Goal: Navigation & Orientation: Find specific page/section

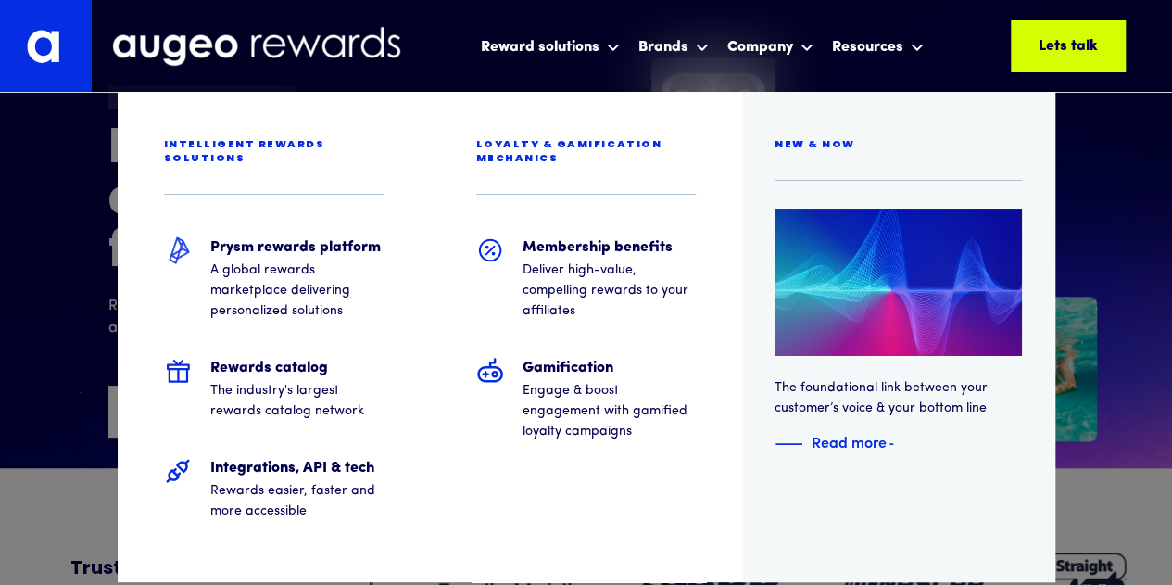
click at [568, 39] on div at bounding box center [586, 46] width 1172 height 93
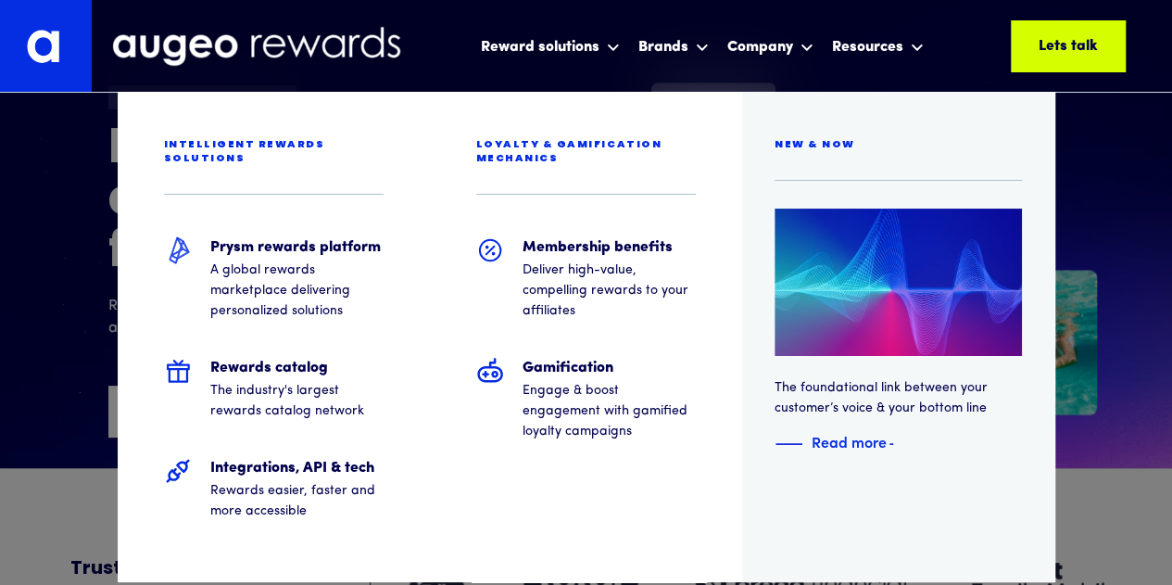
click at [598, 53] on div at bounding box center [586, 46] width 1172 height 93
click at [451, 55] on div at bounding box center [586, 46] width 1172 height 93
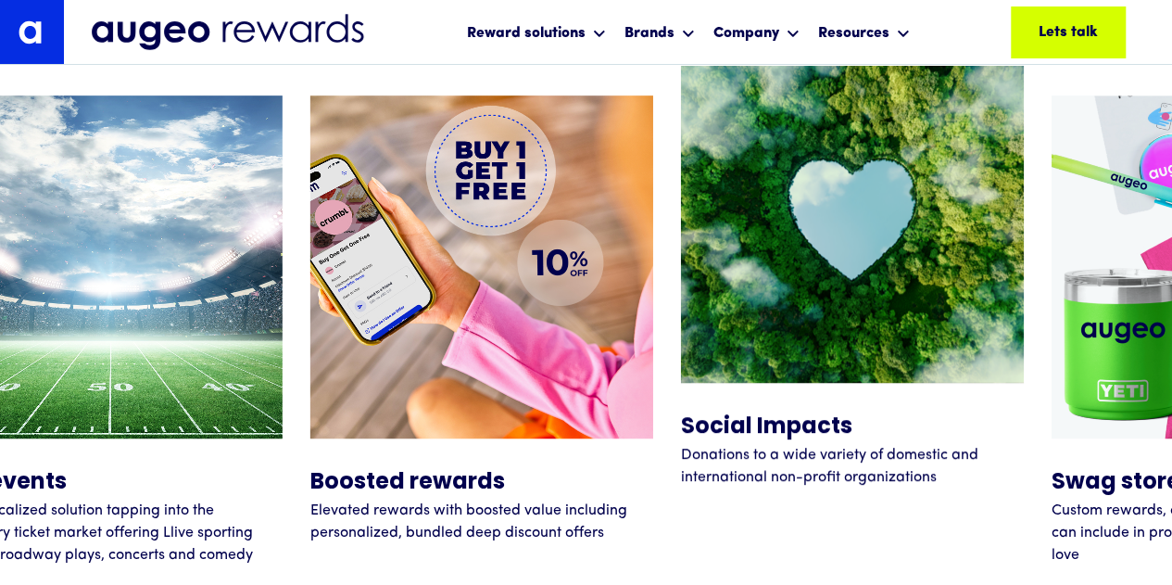
scroll to position [7473, 0]
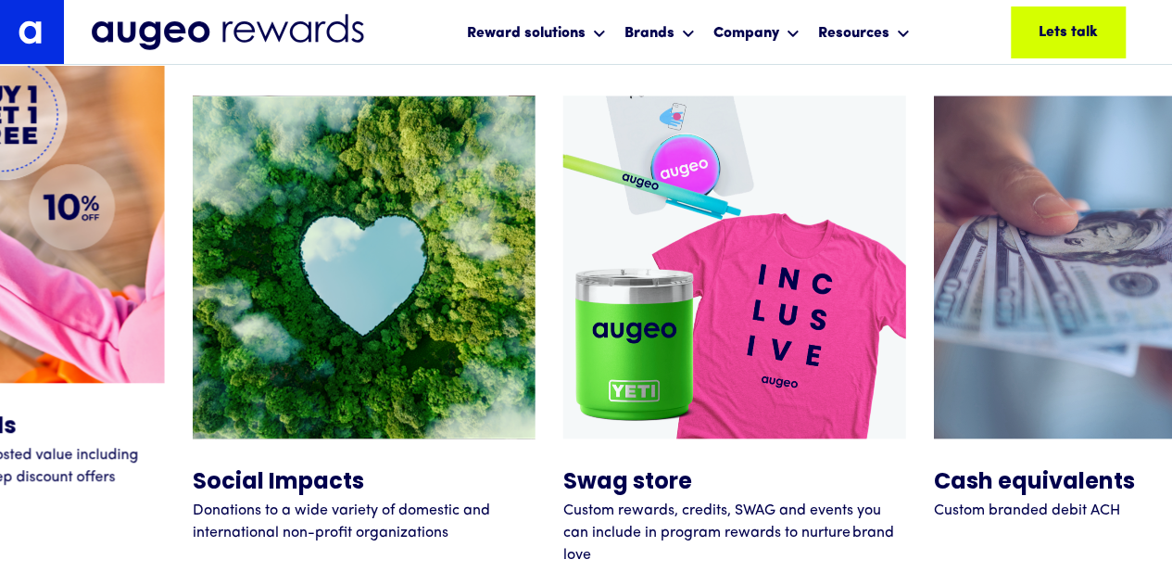
scroll to position [7847, 0]
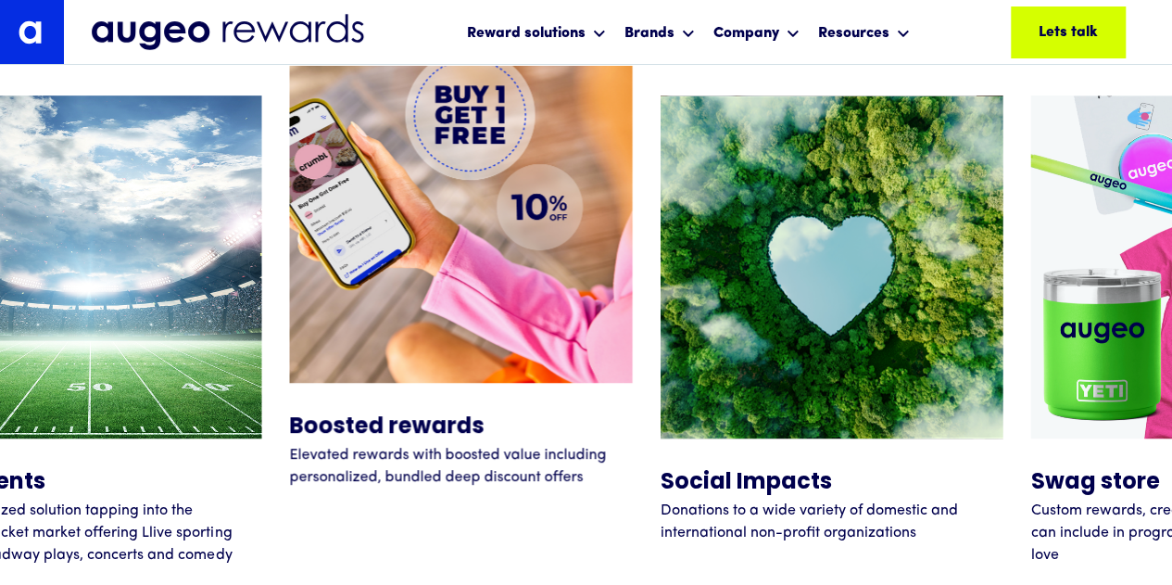
click at [430, 355] on img at bounding box center [460, 211] width 343 height 343
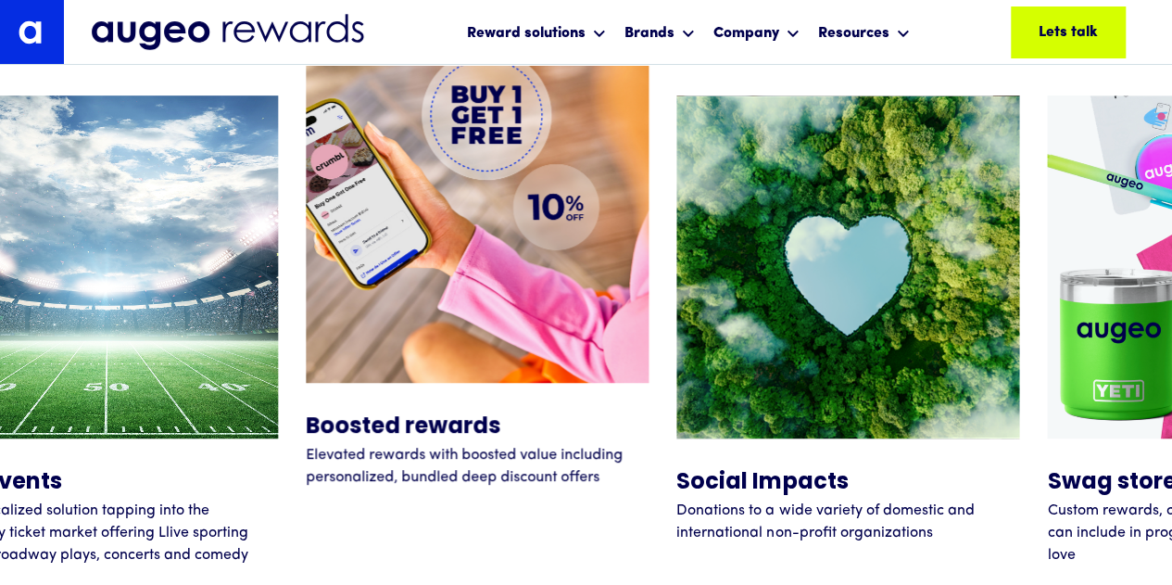
click at [393, 423] on h5 "Boosted rewards" at bounding box center [477, 427] width 343 height 33
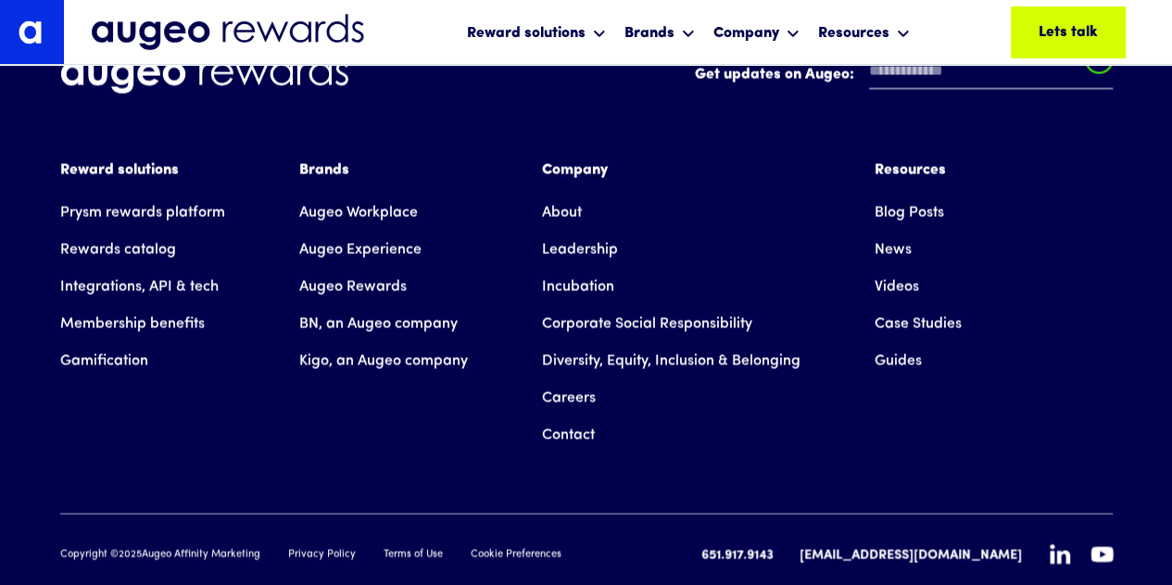
scroll to position [12494, 0]
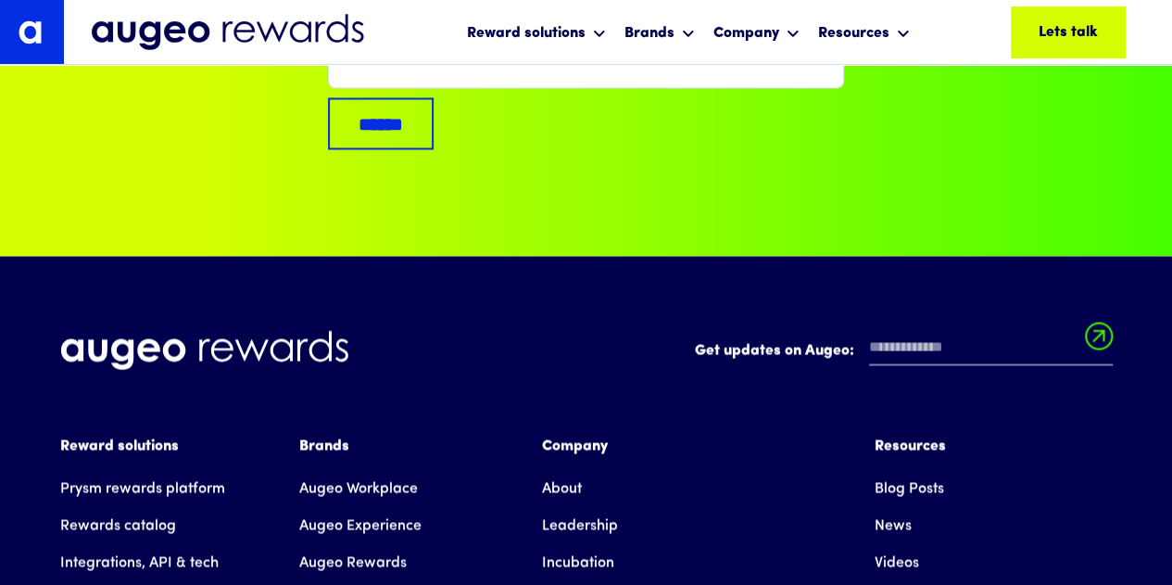
click at [404, 355] on div "Get updates on Augeo: Get updates on Augeo: Thanks for subscribing! Oops! Somet…" at bounding box center [586, 586] width 1053 height 660
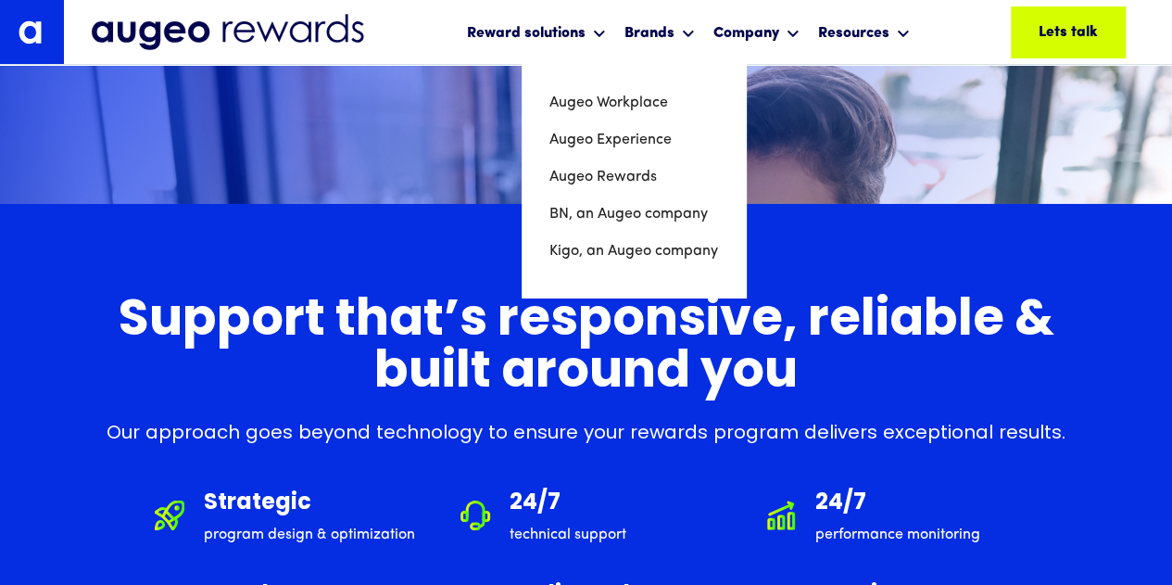
scroll to position [10252, 0]
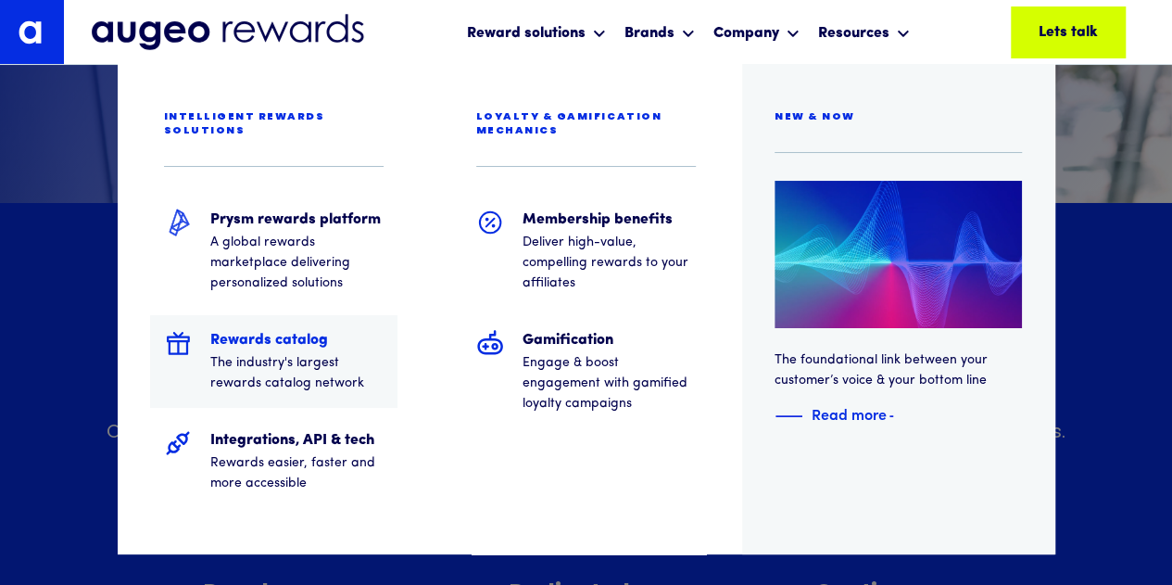
click at [296, 353] on p "The industry's largest rewards catalog network" at bounding box center [296, 373] width 173 height 41
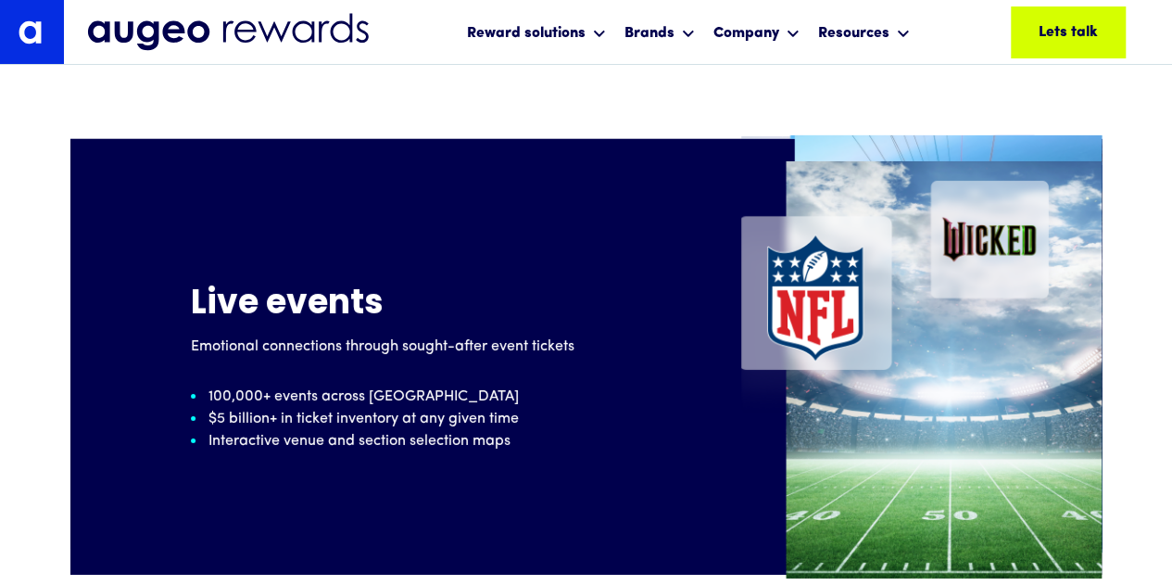
scroll to position [3082, 0]
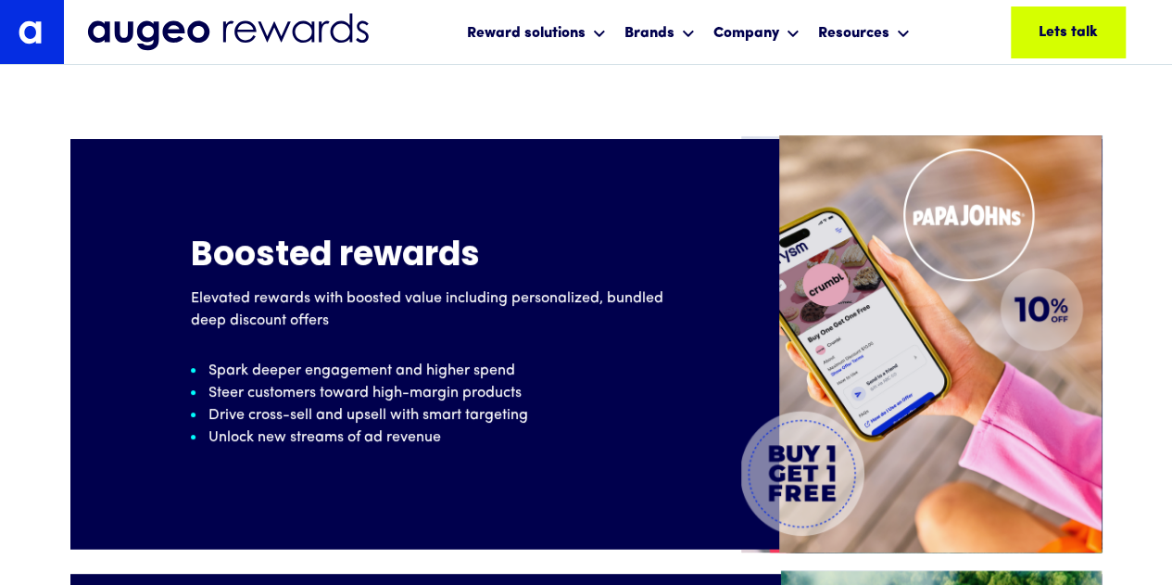
click at [836, 469] on img at bounding box center [920, 343] width 361 height 417
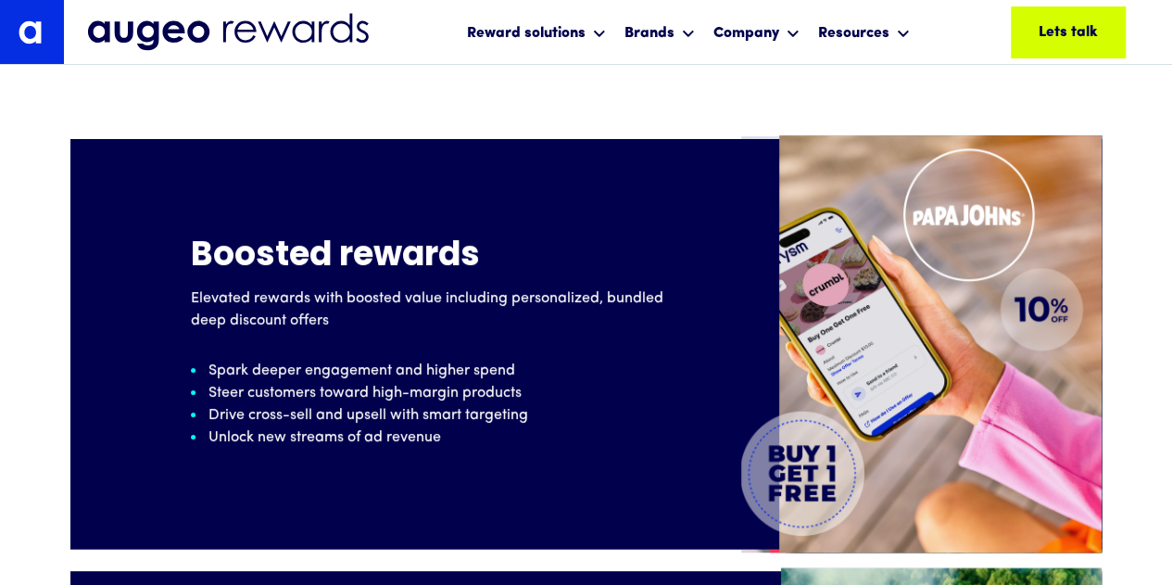
click at [836, 469] on img at bounding box center [920, 343] width 361 height 417
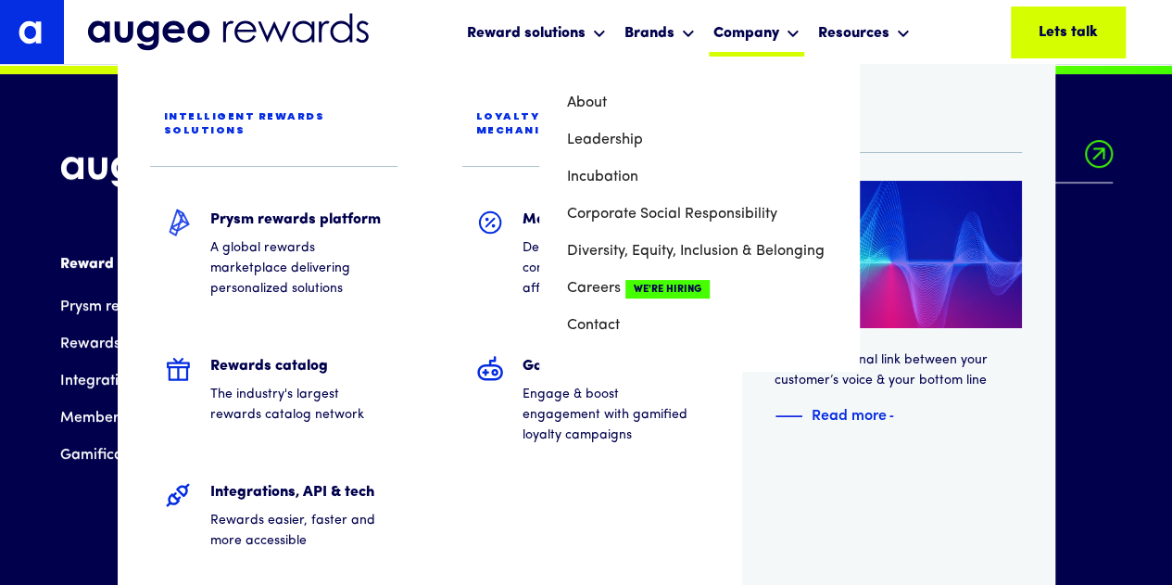
scroll to position [7007, 0]
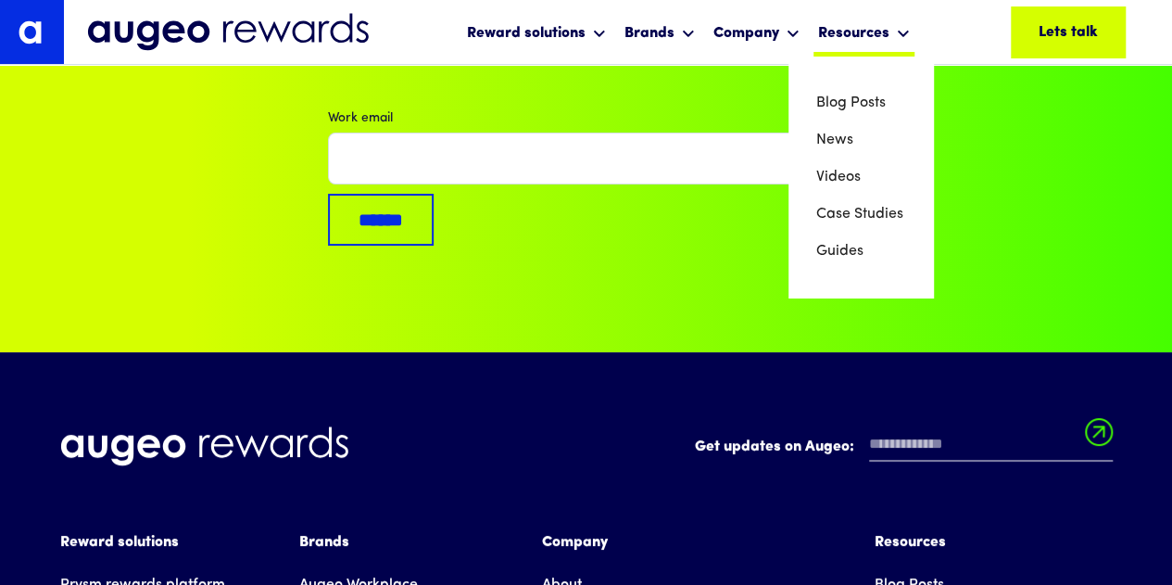
click at [856, 42] on div "Resources" at bounding box center [853, 33] width 71 height 22
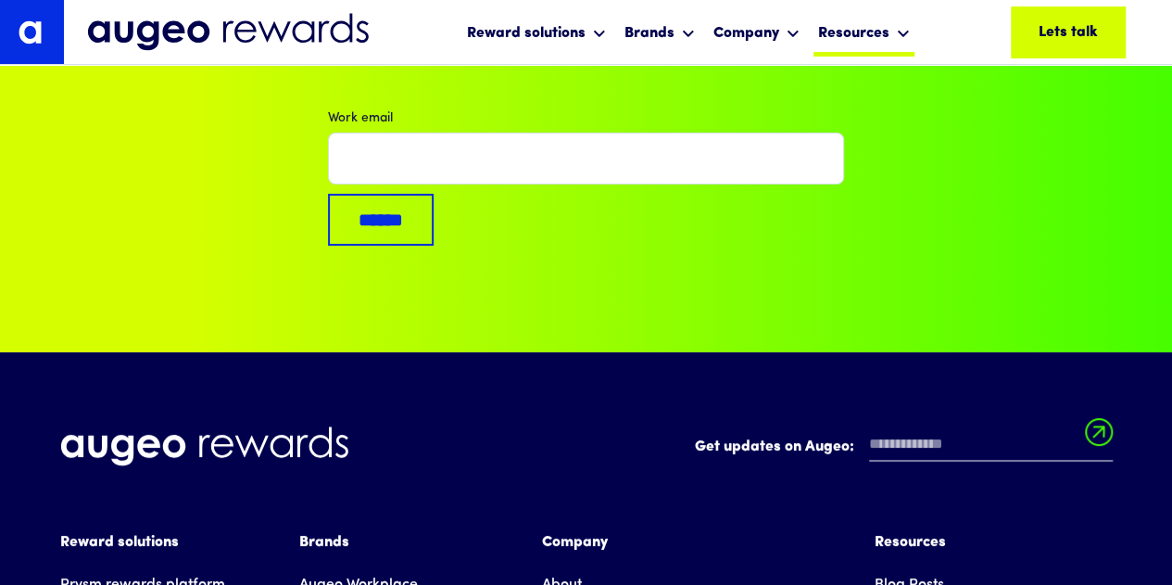
click at [895, 34] on div "Resources" at bounding box center [864, 31] width 101 height 49
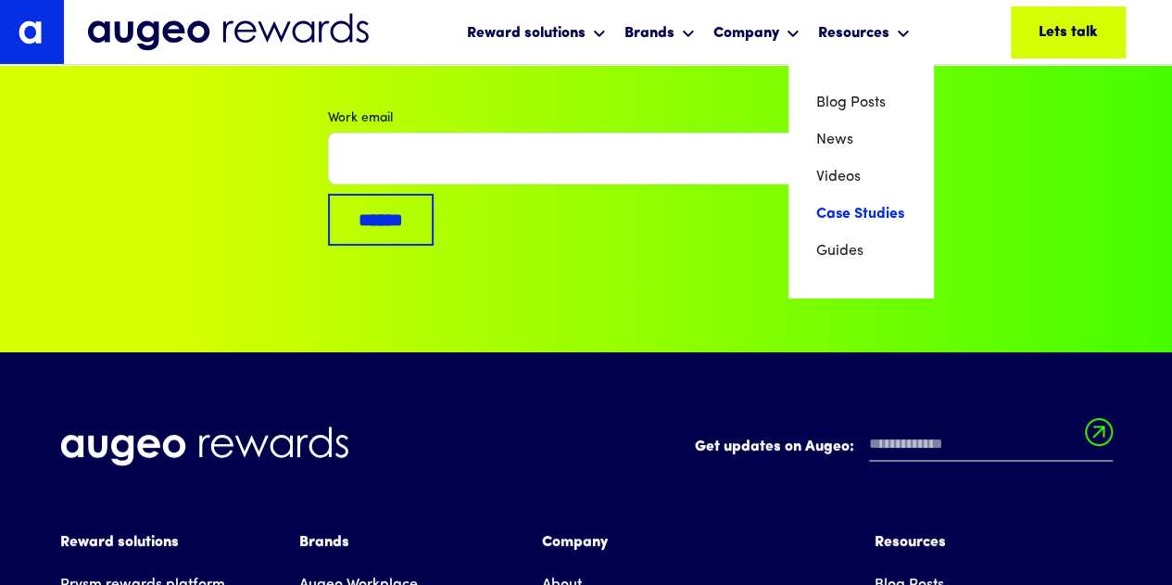
click at [871, 218] on link "Case Studies" at bounding box center [860, 214] width 89 height 37
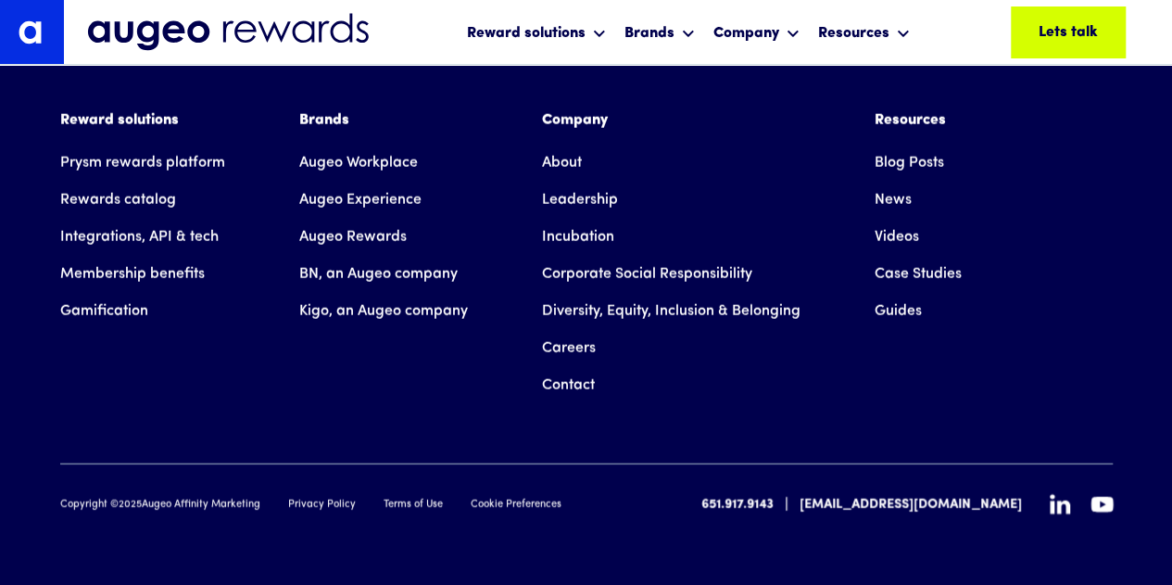
scroll to position [2375, 0]
click at [576, 190] on link "Leadership" at bounding box center [580, 199] width 76 height 37
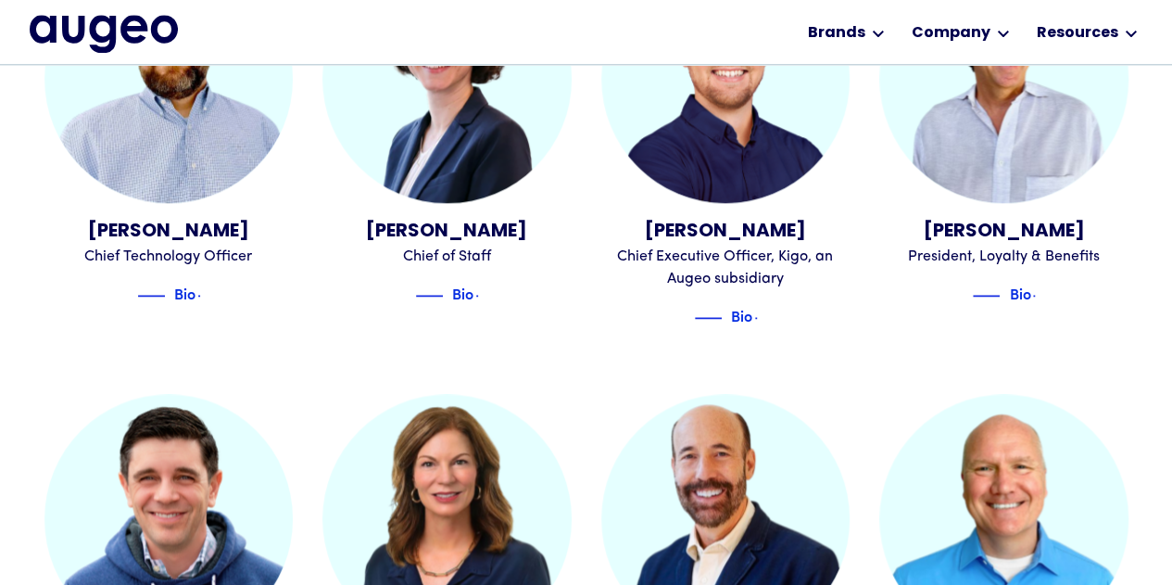
scroll to position [1120, 0]
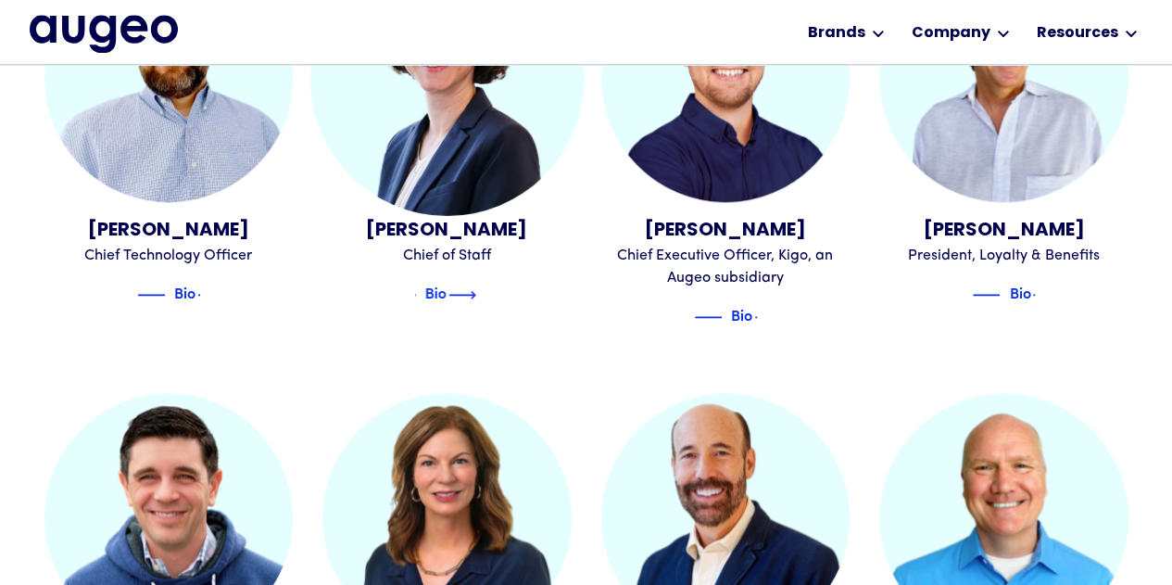
click at [471, 284] on img at bounding box center [462, 295] width 28 height 22
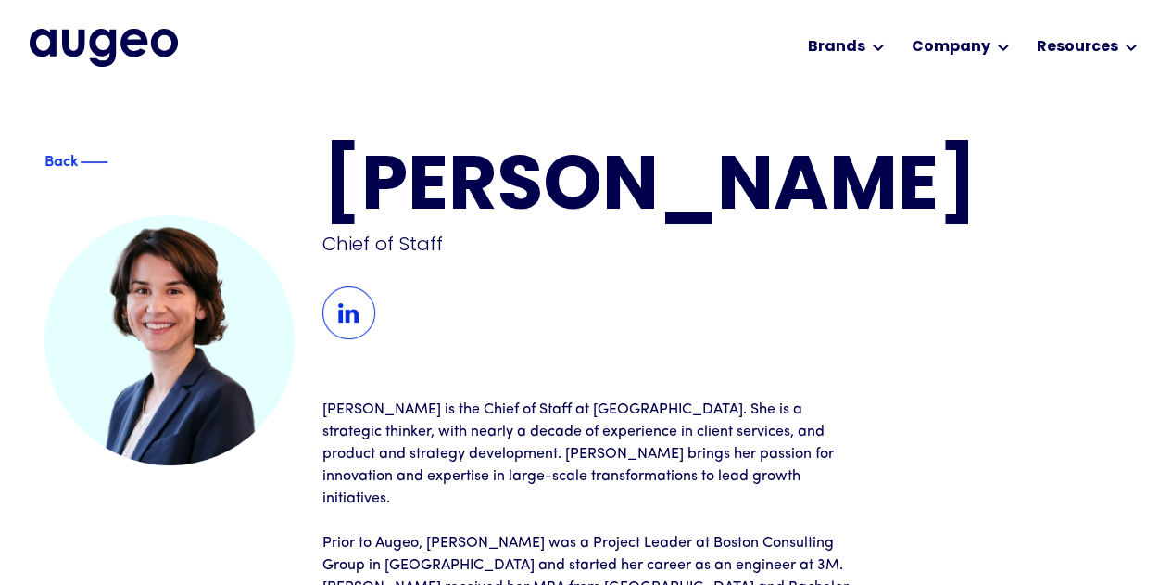
click at [48, 160] on div "Back" at bounding box center [61, 162] width 109 height 22
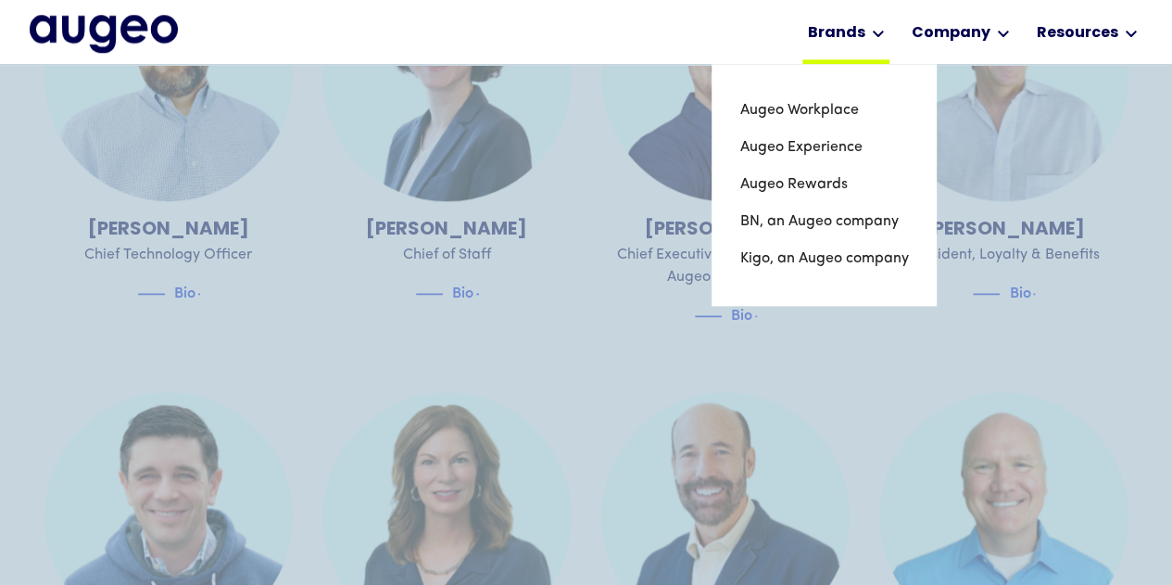
scroll to position [1120, 0]
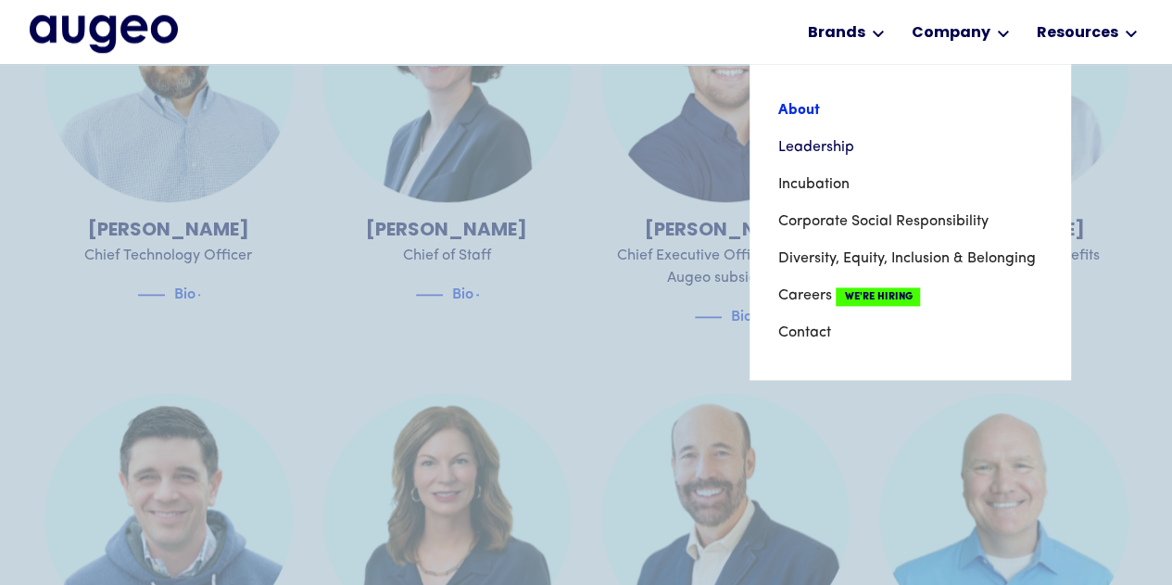
click at [788, 110] on link "About" at bounding box center [909, 110] width 265 height 37
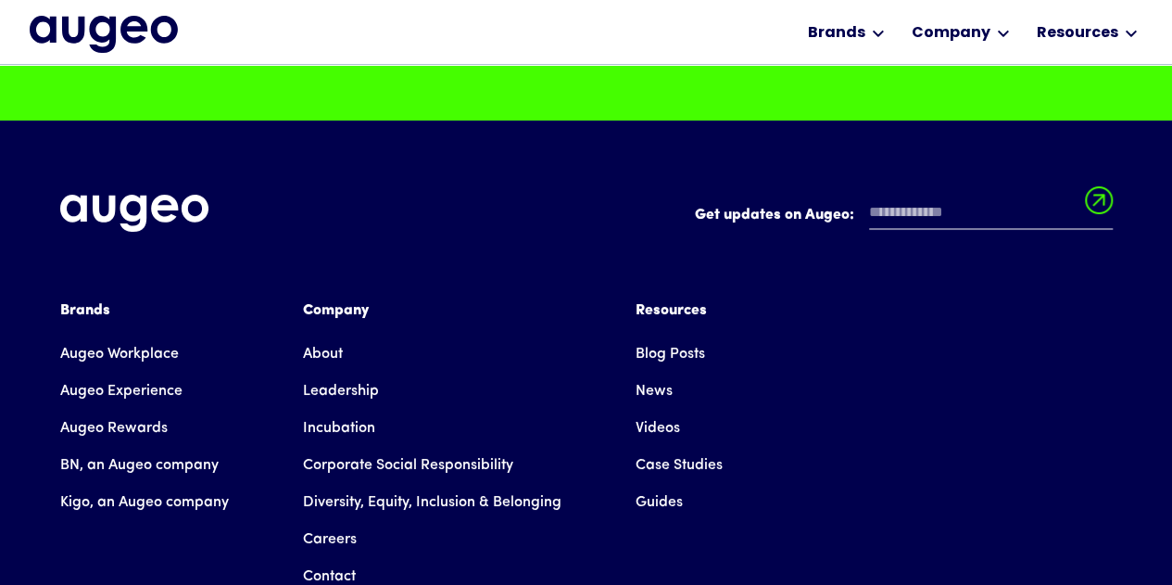
scroll to position [14105, 0]
